Goal: Task Accomplishment & Management: Complete application form

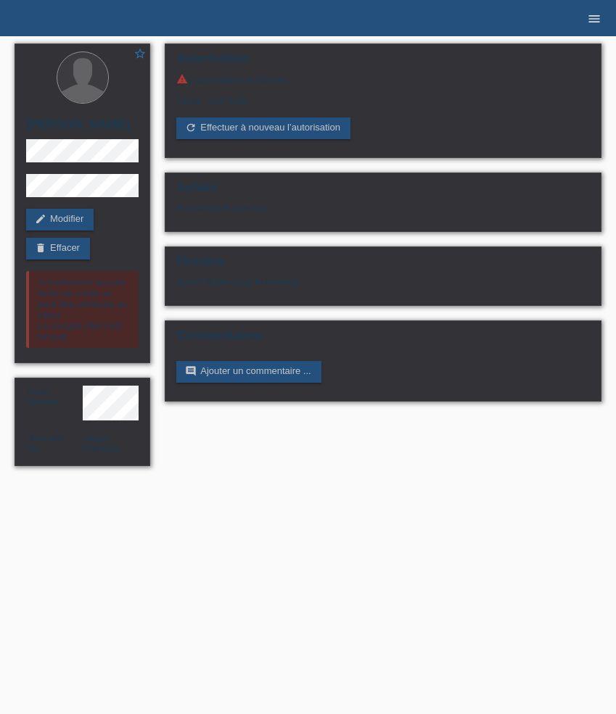
click at [600, 22] on icon "menu" at bounding box center [594, 19] width 15 height 15
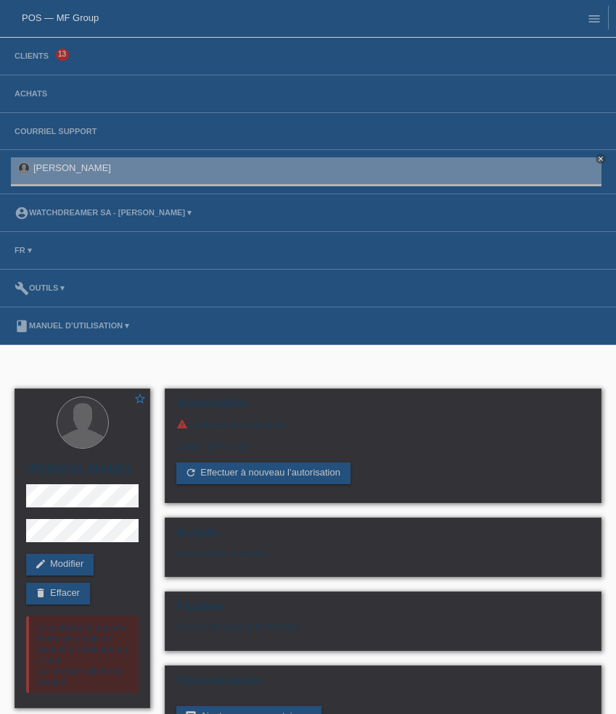
click at [30, 86] on li "Achats" at bounding box center [308, 94] width 616 height 38
click at [30, 92] on link "Achats" at bounding box center [30, 93] width 47 height 9
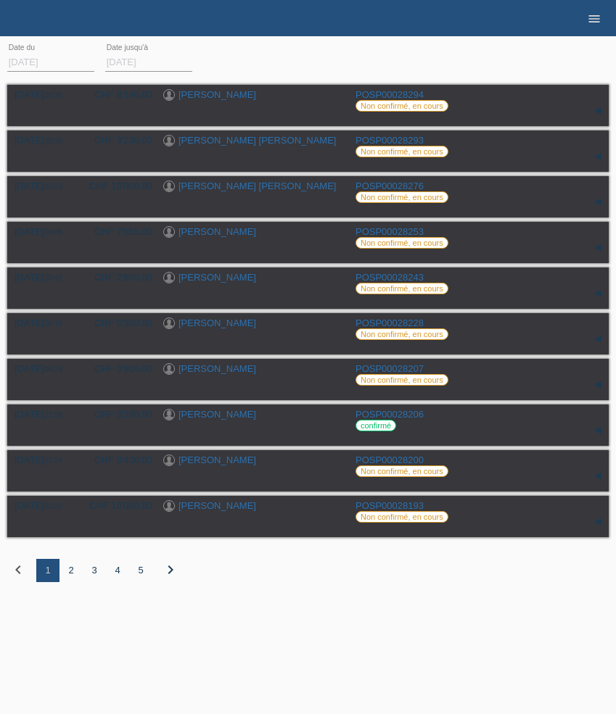
click at [592, 15] on icon "menu" at bounding box center [594, 19] width 15 height 15
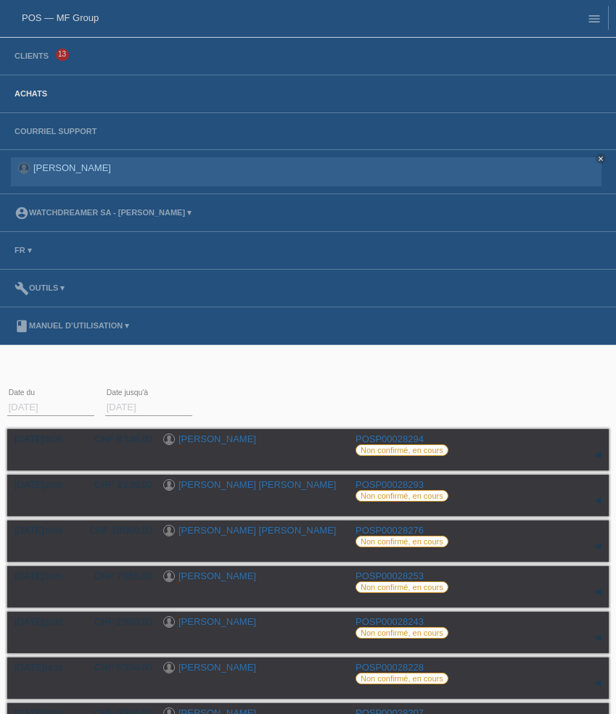
click at [26, 62] on li "Clients 13" at bounding box center [308, 57] width 616 height 38
click at [29, 59] on link "Clients" at bounding box center [31, 55] width 49 height 9
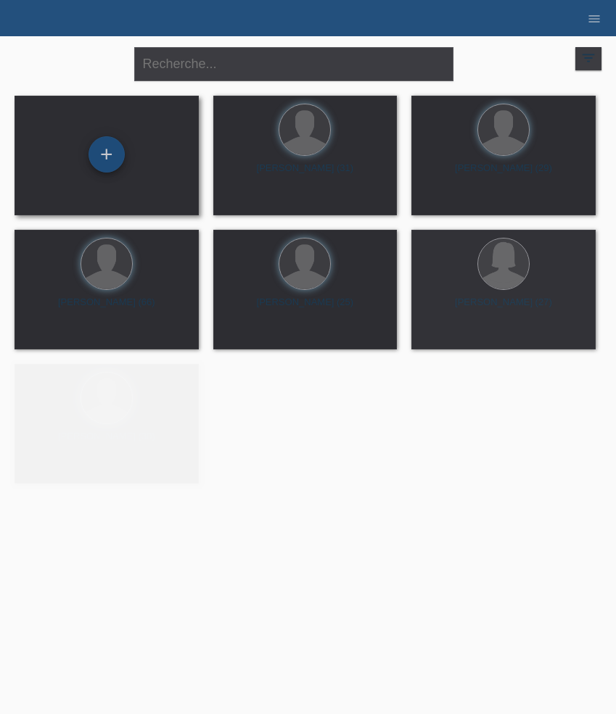
click at [110, 161] on div "+" at bounding box center [106, 154] width 36 height 36
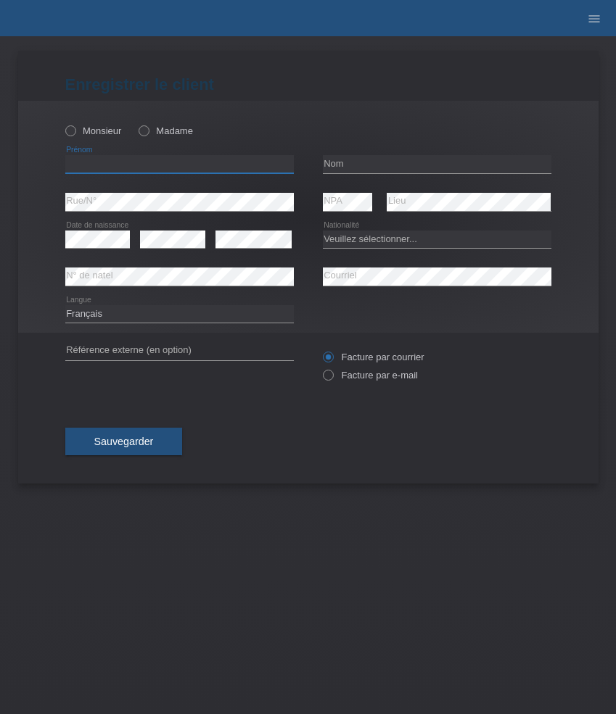
click at [116, 160] on input "text" at bounding box center [179, 164] width 228 height 18
paste input "Zorka"
type input "Zorka"
click at [136, 123] on icon at bounding box center [136, 123] width 0 height 0
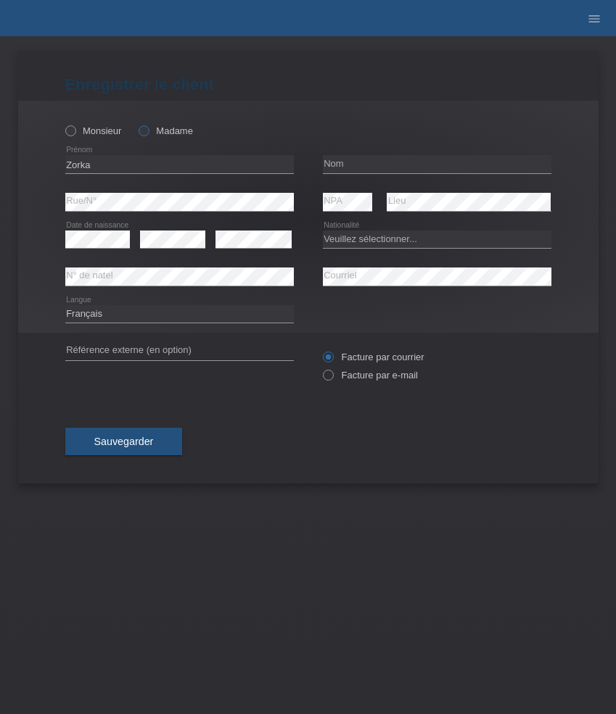
click at [141, 135] on input "Madame" at bounding box center [143, 129] width 9 height 9
radio input "true"
click at [374, 168] on input "text" at bounding box center [437, 164] width 228 height 18
paste input "Lazic"
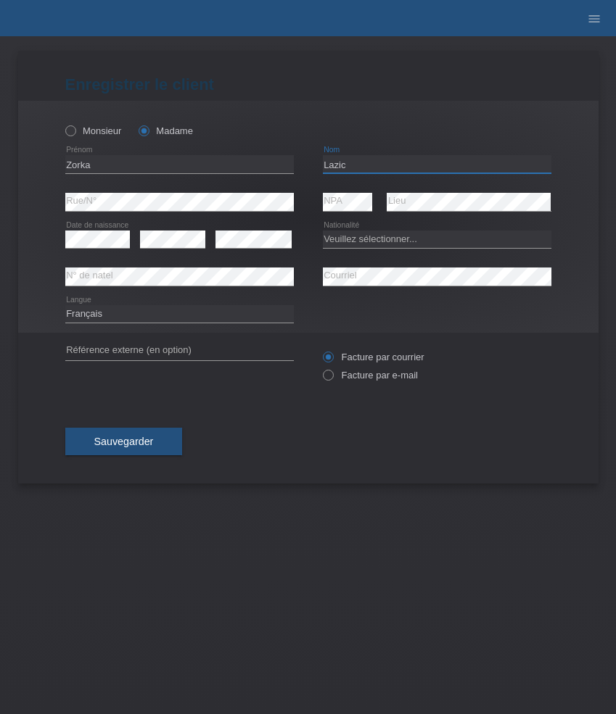
type input "Lazic"
click at [379, 244] on select "Veuillez sélectionner... Suisse Allemagne Autriche Liechtenstein ------------ A…" at bounding box center [437, 239] width 228 height 17
select select "CH"
click at [323, 231] on select "Veuillez sélectionner... Suisse Allemagne Autriche Liechtenstein ------------ A…" at bounding box center [437, 239] width 228 height 17
click at [115, 316] on select "Deutsch Français Italiano English" at bounding box center [179, 313] width 228 height 17
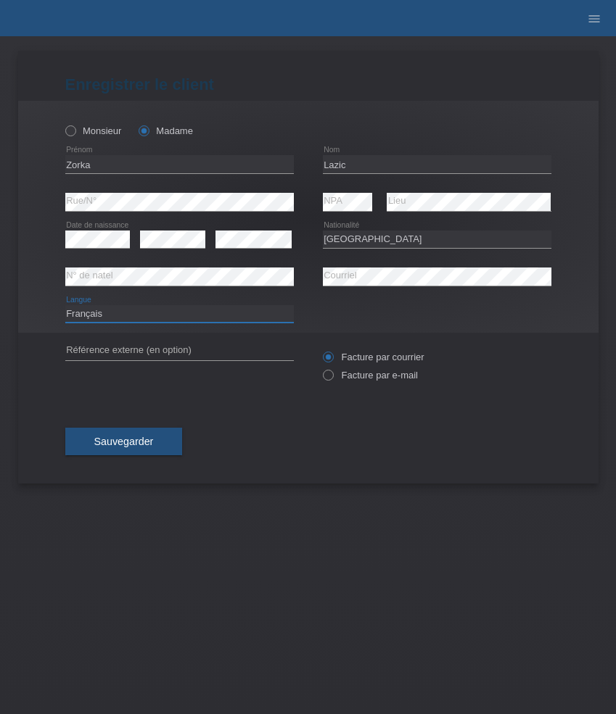
select select "de"
click at [65, 305] on select "Deutsch Français Italiano English" at bounding box center [179, 313] width 228 height 17
click at [367, 377] on label "Facture par e-mail" at bounding box center [370, 375] width 95 height 11
click at [332, 377] on input "Facture par e-mail" at bounding box center [327, 379] width 9 height 18
radio input "true"
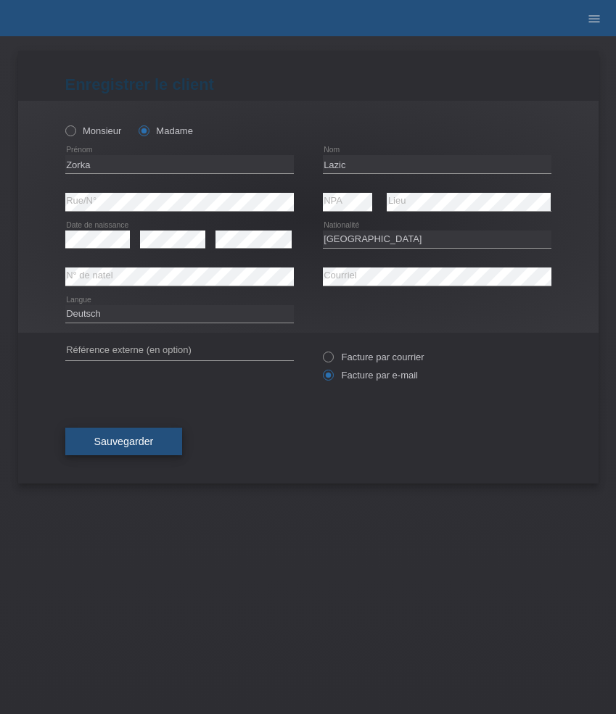
click at [141, 442] on span "Sauvegarder" at bounding box center [123, 442] width 59 height 12
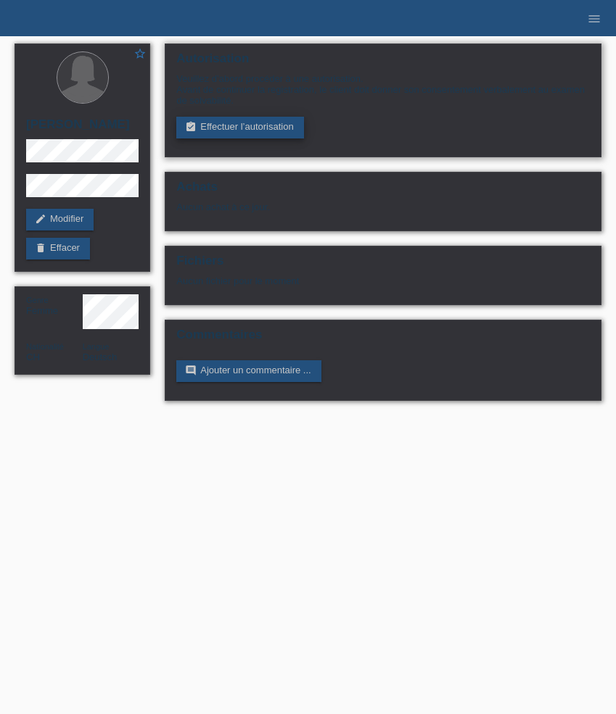
click at [241, 130] on link "assignment_turned_in Effectuer l’autorisation" at bounding box center [239, 128] width 127 height 22
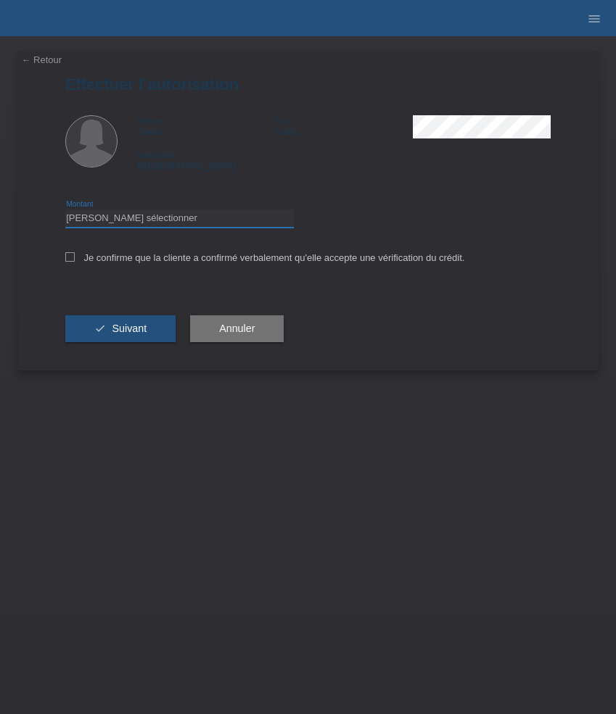
click at [220, 227] on select "Veuillez sélectionner CHF 1.00 - CHF 499.00 CHF 500.00 - CHF 1'999.00 CHF 2'000…" at bounding box center [179, 218] width 228 height 17
select select "3"
click at [65, 212] on select "Veuillez sélectionner CHF 1.00 - CHF 499.00 CHF 500.00 - CHF 1'999.00 CHF 2'000…" at bounding box center [179, 218] width 228 height 17
click at [172, 262] on label "Je confirme que la cliente a confirmé verbalement qu'elle accepte une vérificat…" at bounding box center [265, 257] width 400 height 11
click at [75, 262] on input "Je confirme que la cliente a confirmé verbalement qu'elle accepte une vérificat…" at bounding box center [69, 256] width 9 height 9
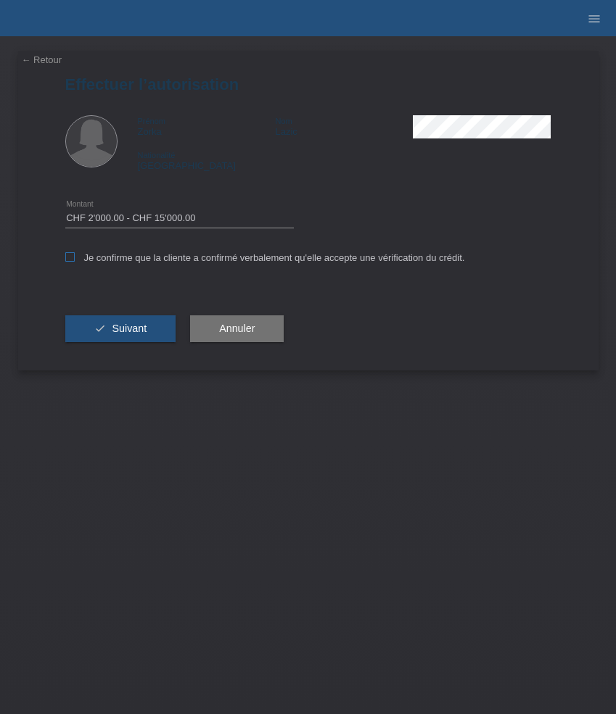
checkbox input "true"
click at [141, 323] on button "check Suivant" at bounding box center [120, 329] width 111 height 28
